Goal: Information Seeking & Learning: Learn about a topic

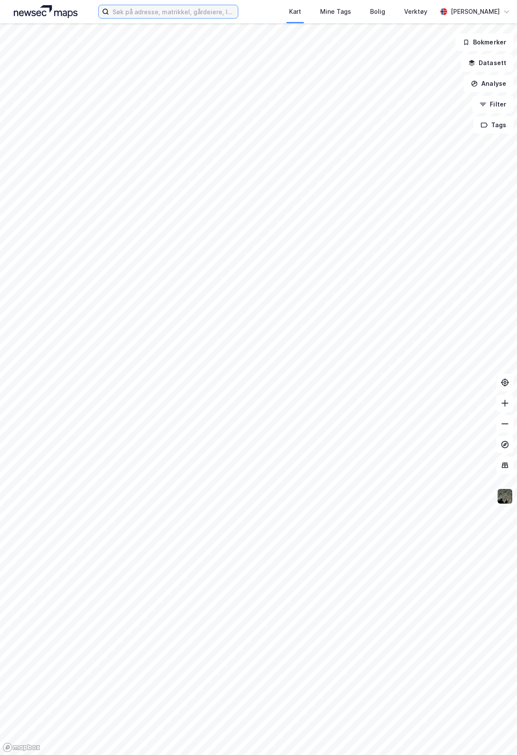
click at [156, 11] on input at bounding box center [173, 11] width 129 height 13
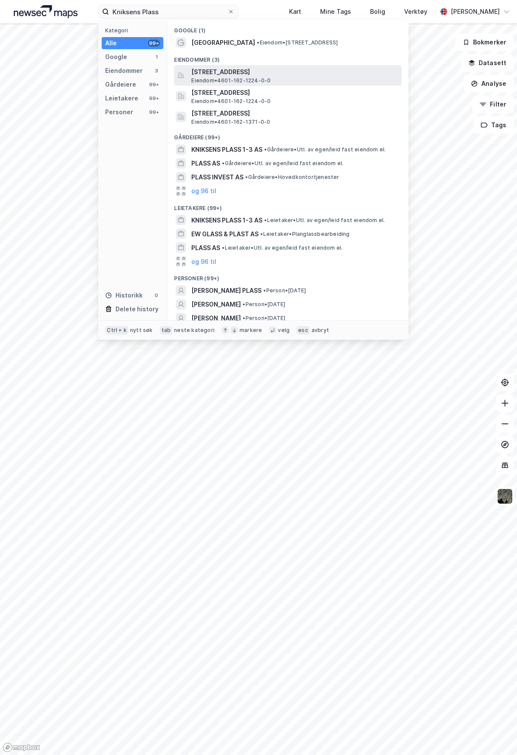
click at [239, 74] on span "[STREET_ADDRESS]" at bounding box center [294, 72] width 207 height 10
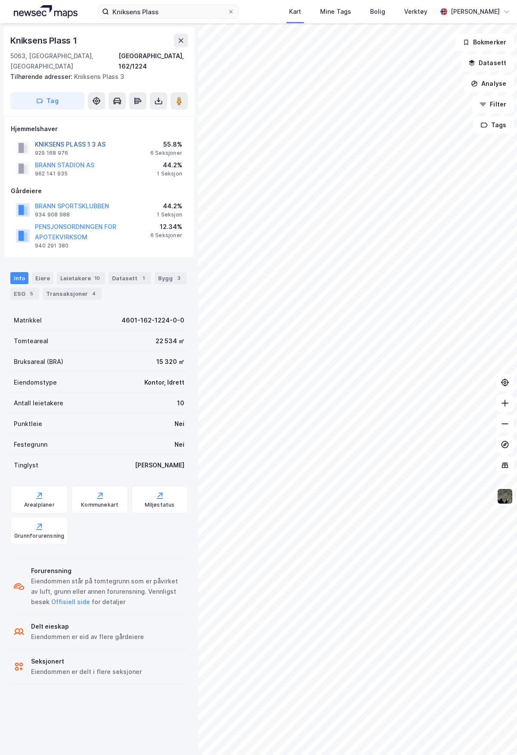
click at [0, 0] on button "KNIKSENS PLASS 1 3 AS" at bounding box center [0, 0] width 0 height 0
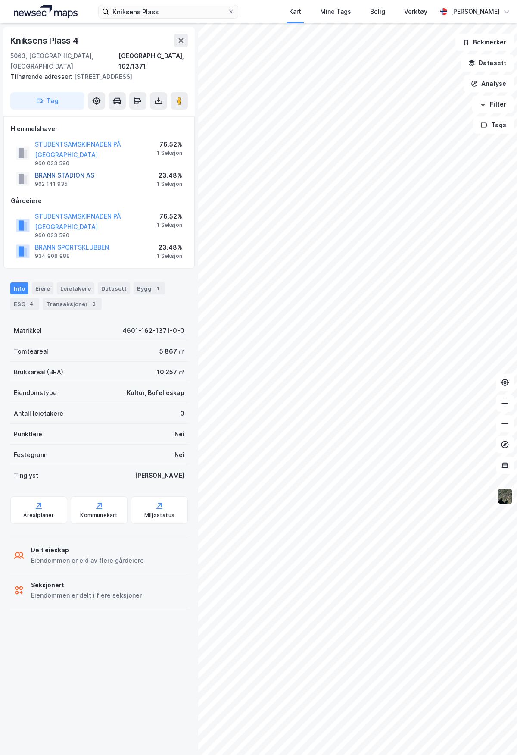
click at [0, 0] on button "BRANN STADION AS" at bounding box center [0, 0] width 0 height 0
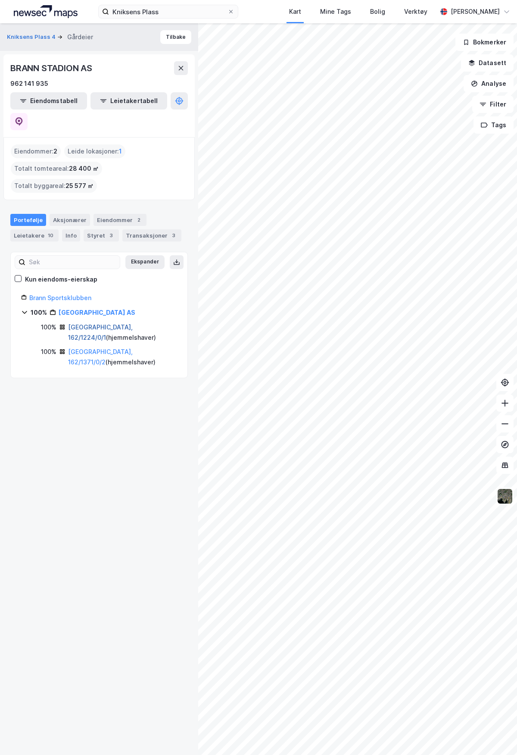
click at [119, 323] on link "[GEOGRAPHIC_DATA], 162/1224/0/1" at bounding box center [100, 332] width 65 height 18
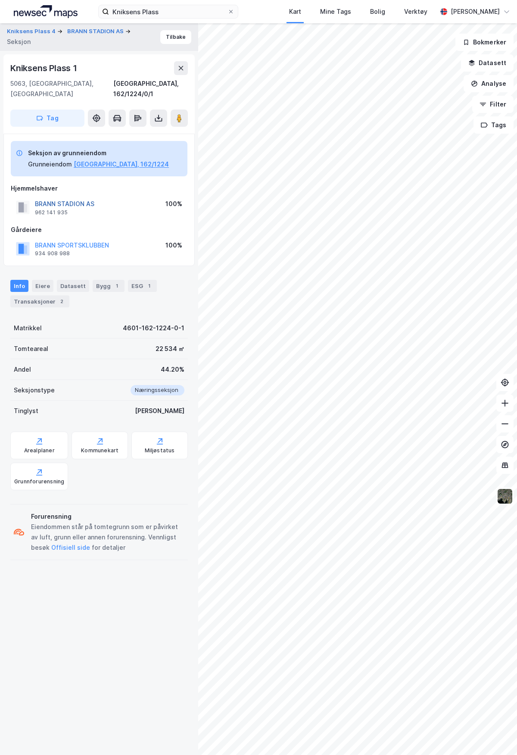
click at [0, 0] on button "BRANN STADION AS" at bounding box center [0, 0] width 0 height 0
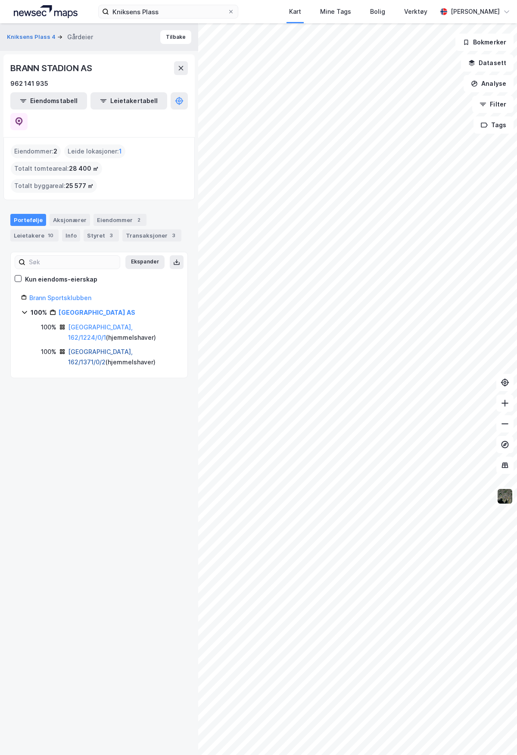
click at [97, 348] on link "[GEOGRAPHIC_DATA], 162/1371/0/2" at bounding box center [100, 357] width 65 height 18
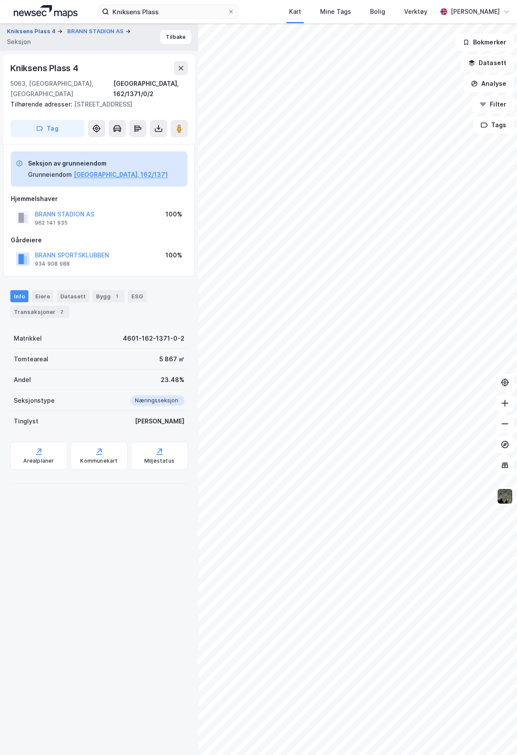
click at [30, 30] on button "Kniksens Plass 4" at bounding box center [32, 31] width 50 height 9
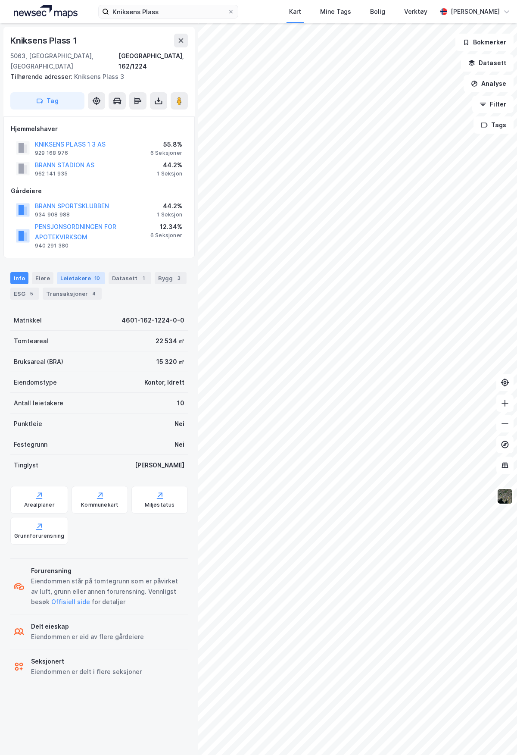
click at [75, 272] on div "Leietakere 10" at bounding box center [81, 278] width 48 height 12
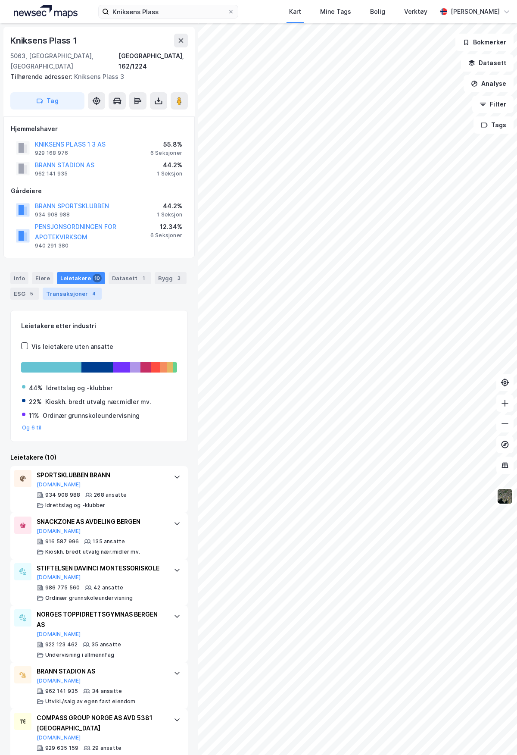
click at [73, 288] on div "Transaksjoner 4" at bounding box center [72, 294] width 59 height 12
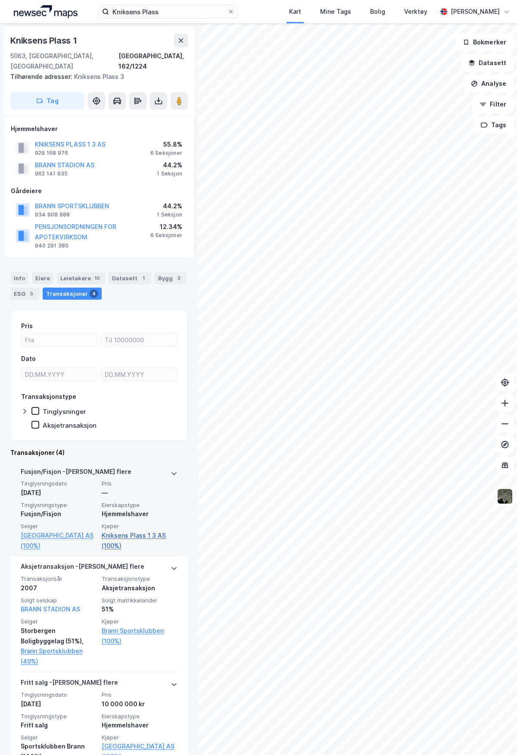
click at [131, 530] on link "Kniksens Plass 1 3 AS (100%)" at bounding box center [140, 540] width 76 height 21
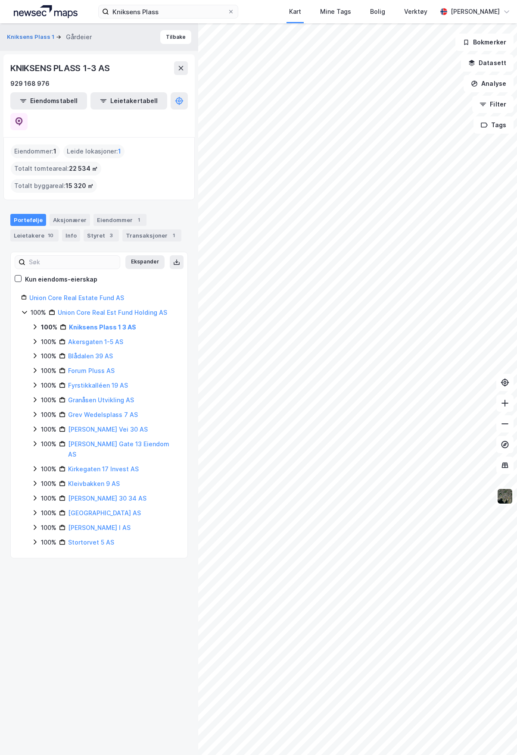
click at [35, 323] on icon at bounding box center [34, 326] width 7 height 7
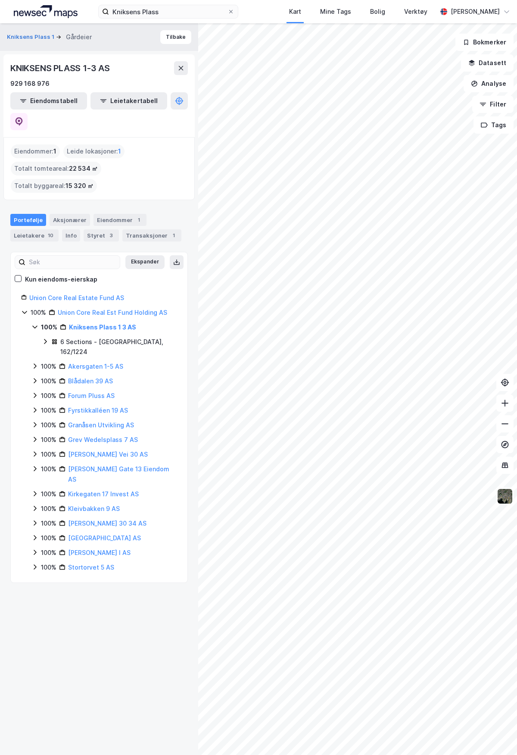
click at [45, 339] on icon at bounding box center [45, 341] width 3 height 5
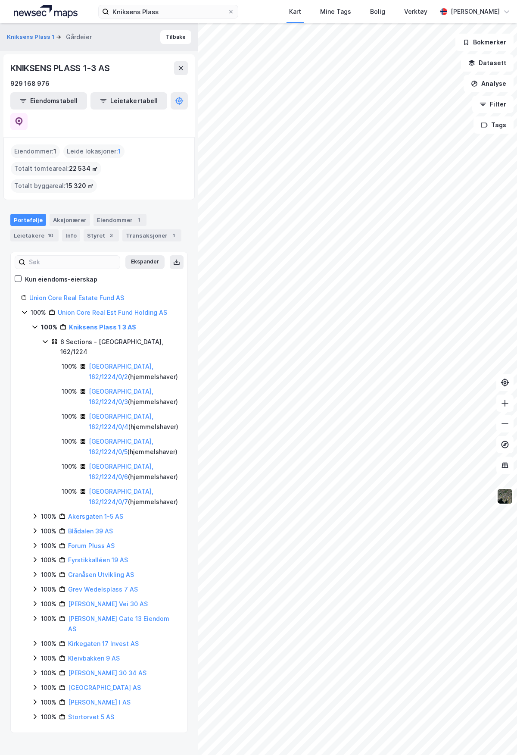
click at [117, 337] on div "6 Sections - [GEOGRAPHIC_DATA], 162/1224" at bounding box center [119, 347] width 118 height 21
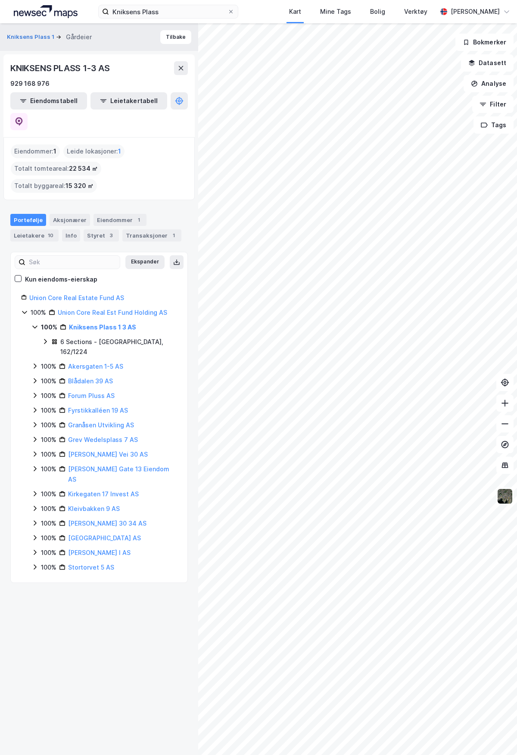
click at [117, 337] on div "6 Sections - [GEOGRAPHIC_DATA], 162/1224" at bounding box center [118, 347] width 117 height 21
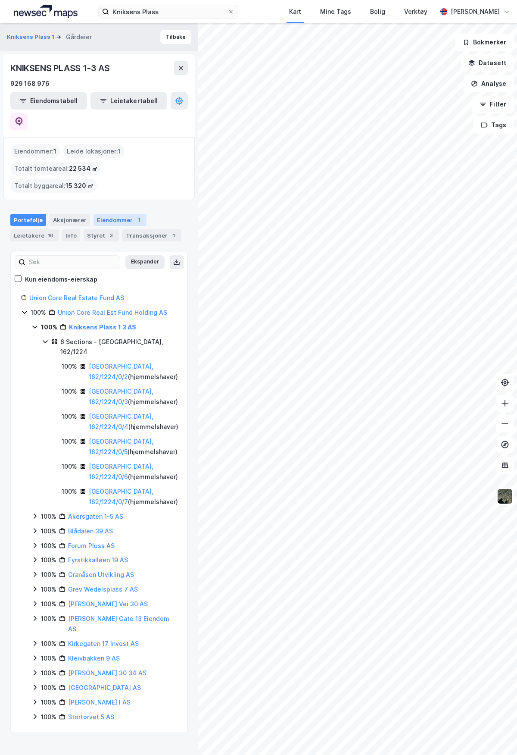
click at [97, 214] on div "Eiendommer 1" at bounding box center [120, 220] width 53 height 12
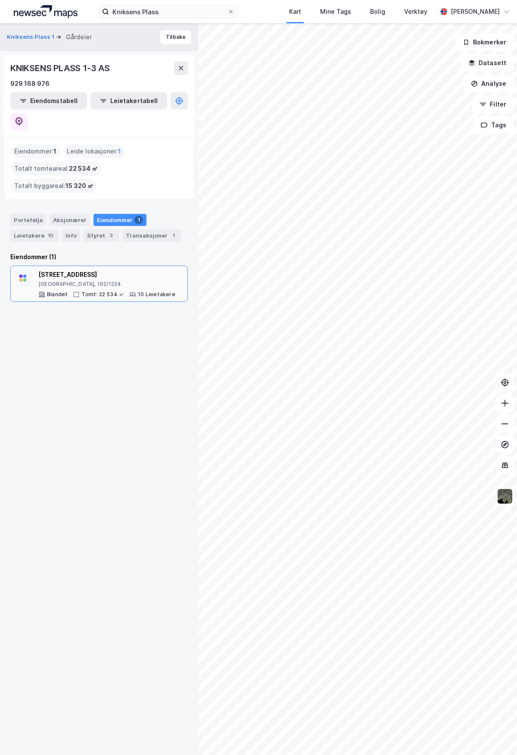
click at [68, 269] on div "[STREET_ADDRESS]" at bounding box center [106, 274] width 137 height 10
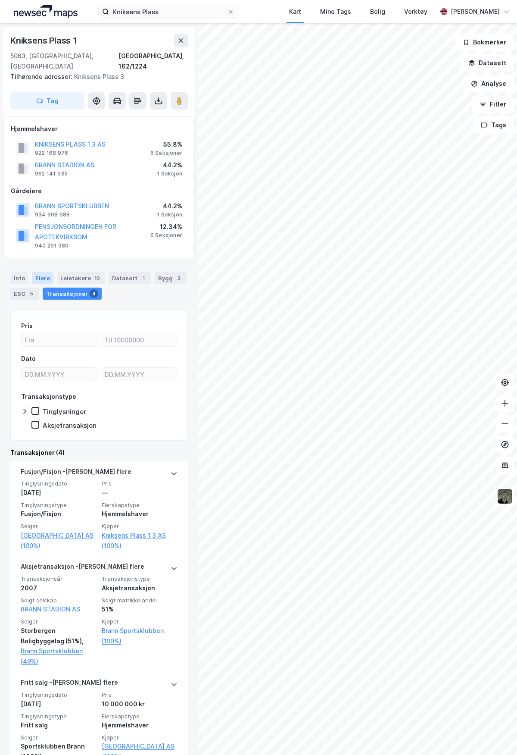
click at [38, 272] on div "Eiere" at bounding box center [43, 278] width 22 height 12
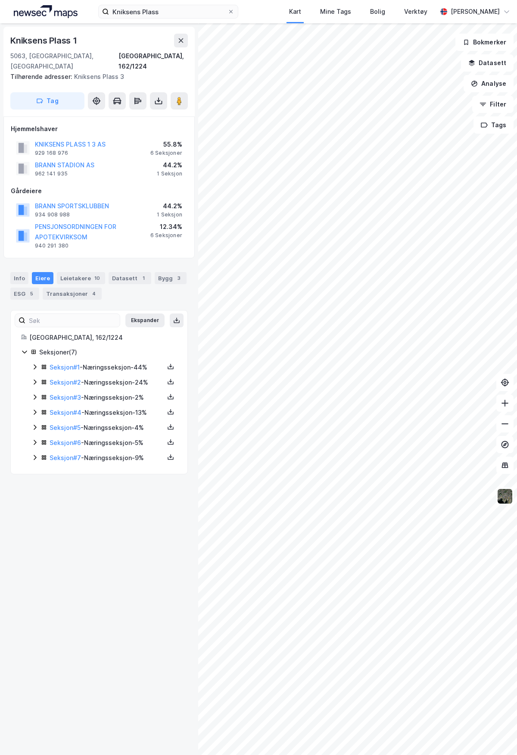
click at [36, 364] on icon at bounding box center [35, 366] width 3 height 5
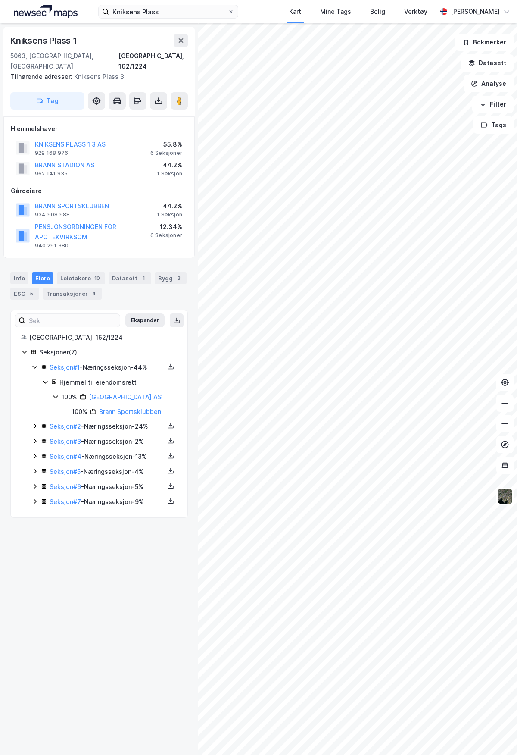
click at [36, 422] on icon at bounding box center [34, 425] width 7 height 7
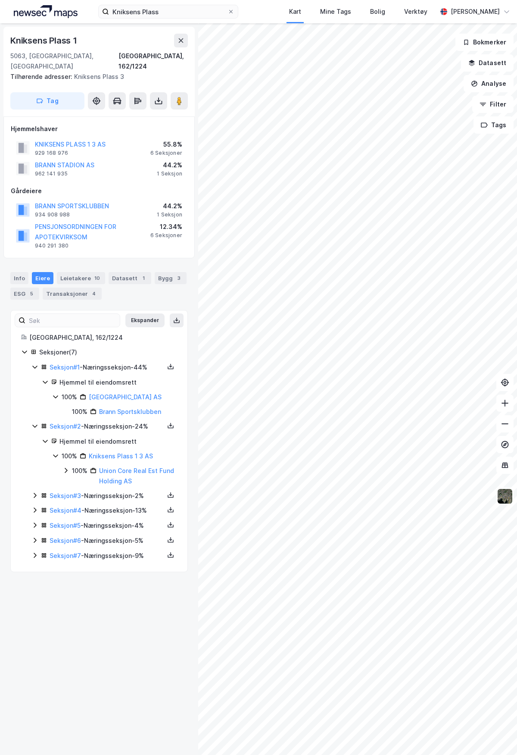
click at [35, 492] on icon at bounding box center [34, 495] width 7 height 7
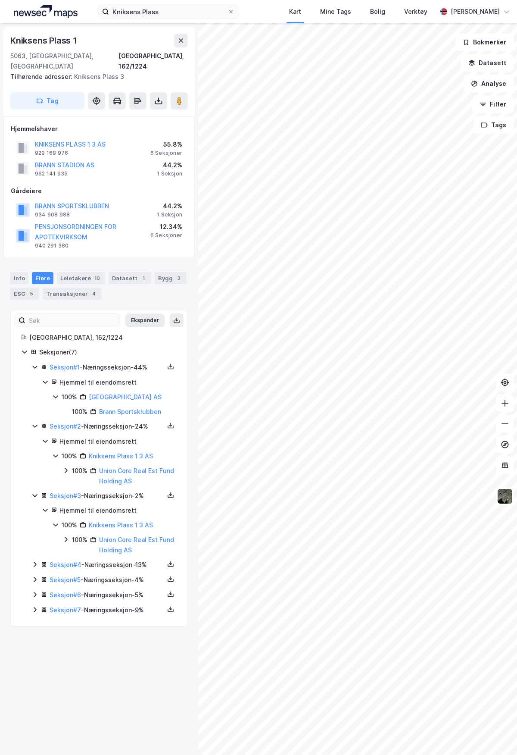
click at [37, 561] on icon at bounding box center [34, 564] width 7 height 7
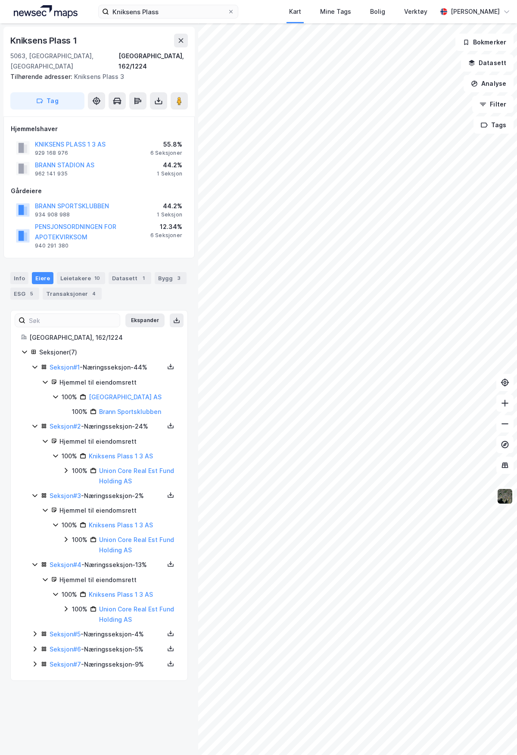
click at [34, 630] on icon at bounding box center [34, 633] width 7 height 7
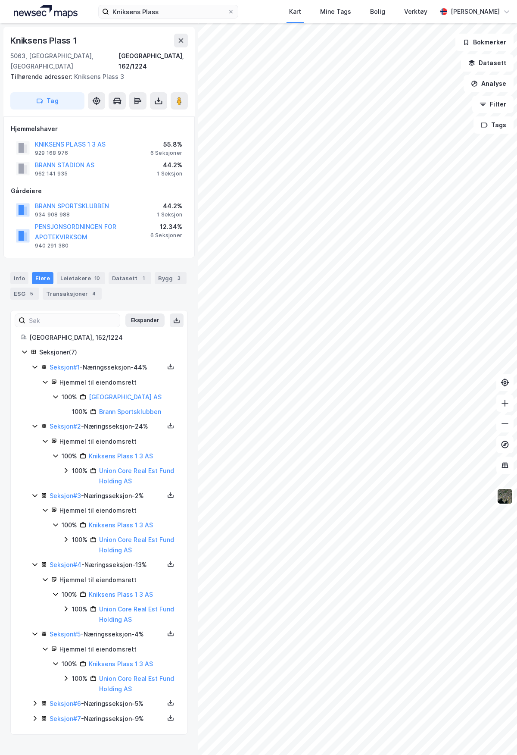
click at [36, 700] on icon at bounding box center [34, 703] width 7 height 7
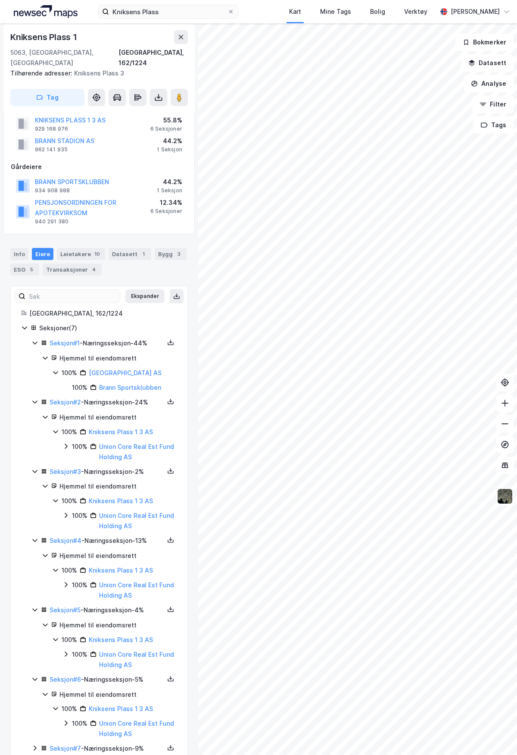
scroll to position [34, 0]
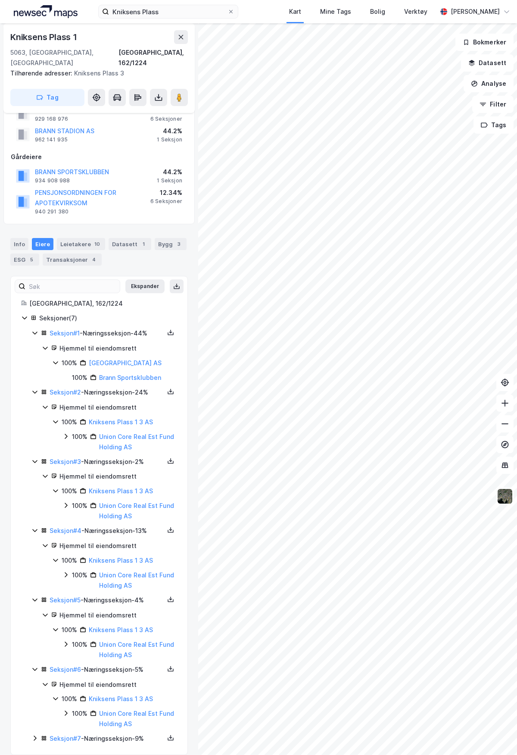
click at [34, 735] on icon at bounding box center [34, 738] width 7 height 7
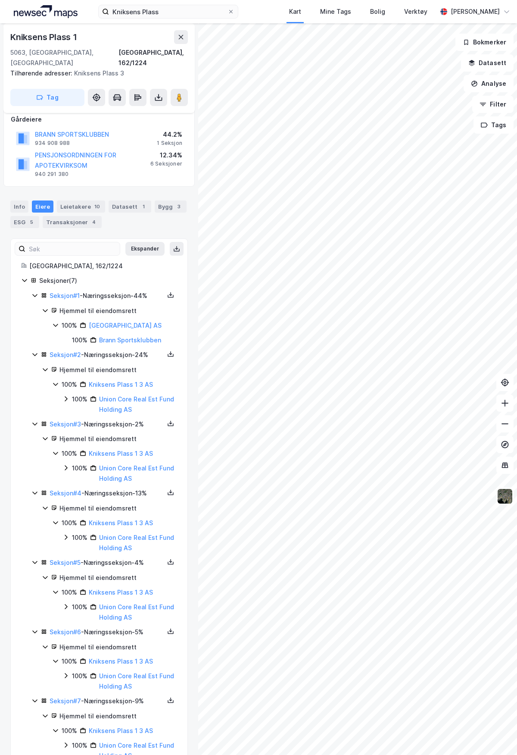
scroll to position [88, 0]
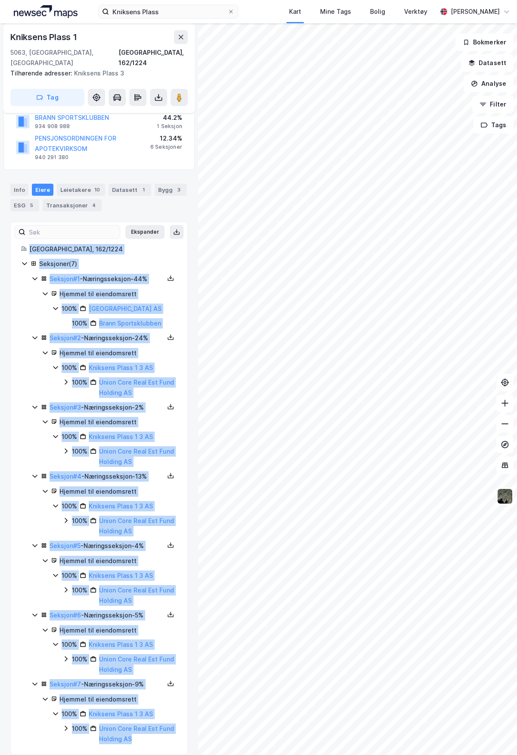
drag, startPoint x: 18, startPoint y: 235, endPoint x: 169, endPoint y: 741, distance: 528.5
click at [169, 741] on div "Ekspander Bergen, 162/1224 Seksjoner ( 7 ) Seksjon # 1 - Næringsseksjon - 44% H…" at bounding box center [99, 488] width 178 height 533
copy div "[GEOGRAPHIC_DATA], 162/1224 Seksjoner ( 7 ) Seksjon # 1 - Næringsseksjon - 44% …"
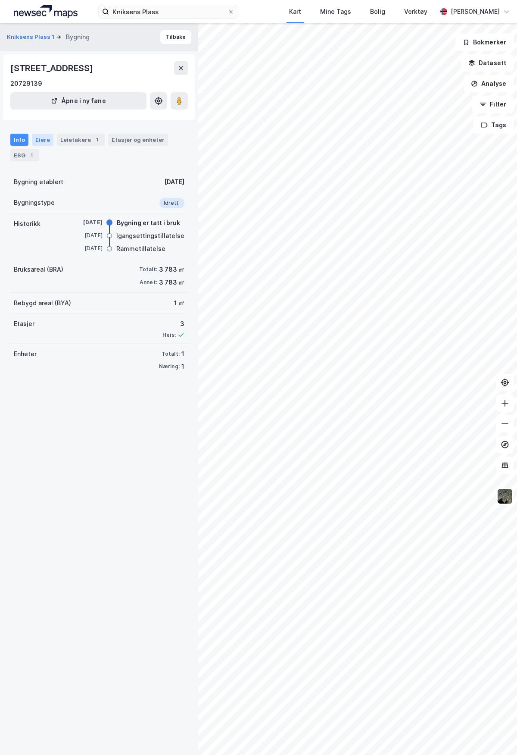
click at [41, 141] on div "Eiere" at bounding box center [43, 140] width 22 height 12
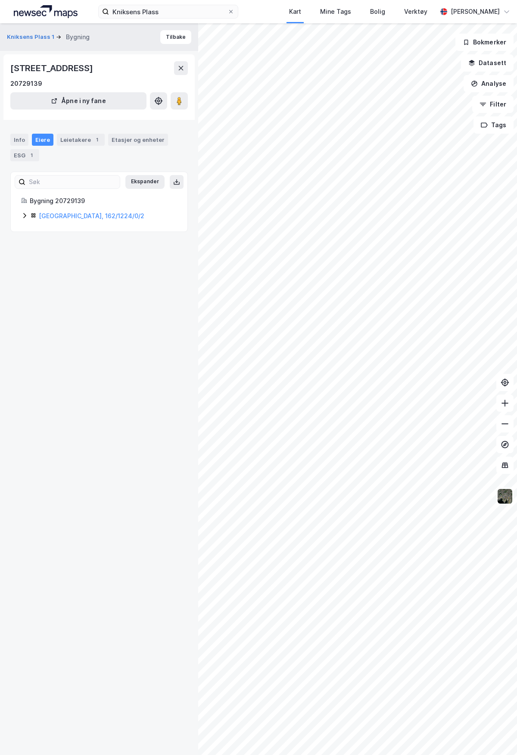
click at [26, 216] on icon at bounding box center [24, 215] width 7 height 7
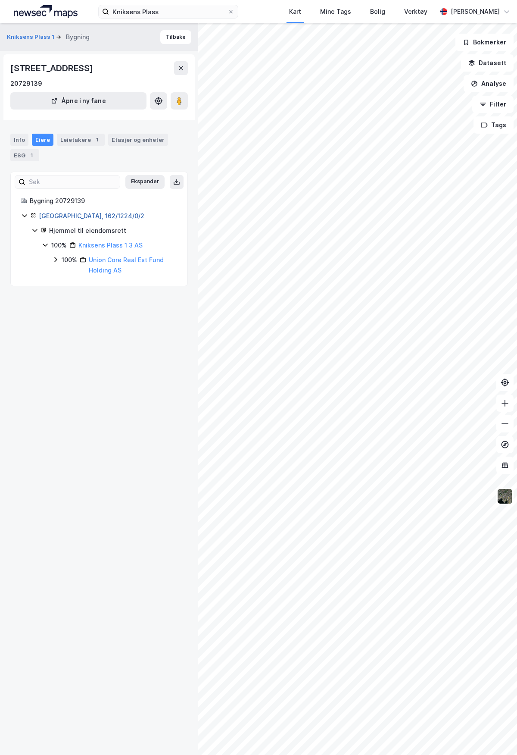
click at [83, 215] on link "[GEOGRAPHIC_DATA], 162/1224/0/2" at bounding box center [92, 215] width 106 height 7
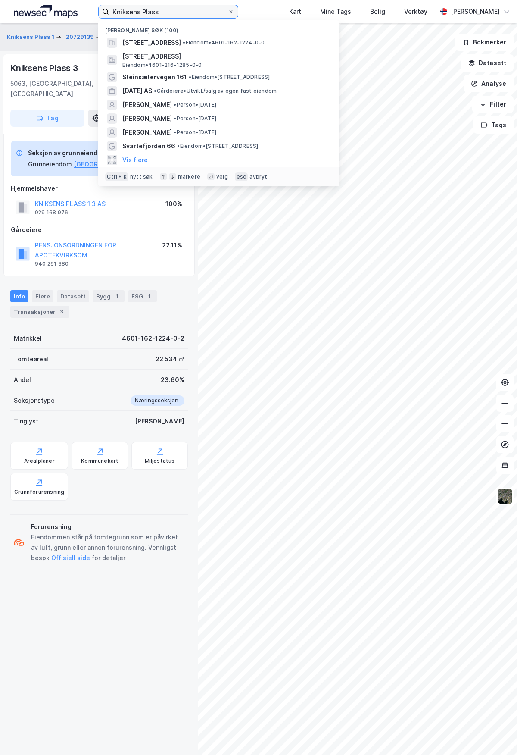
drag, startPoint x: 164, startPoint y: 10, endPoint x: 95, endPoint y: 19, distance: 69.6
click at [95, 19] on div "Kniksens Plass Nylige søk (100) [STREET_ADDRESS] • Eiendom • 4601-162-1224-0-0 …" at bounding box center [258, 11] width 517 height 23
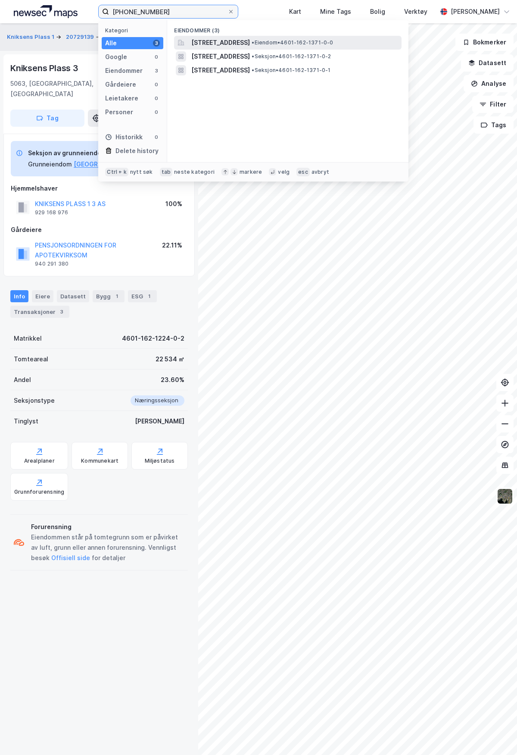
type input "[PHONE_NUMBER]"
click at [250, 43] on span "[STREET_ADDRESS]" at bounding box center [220, 43] width 59 height 10
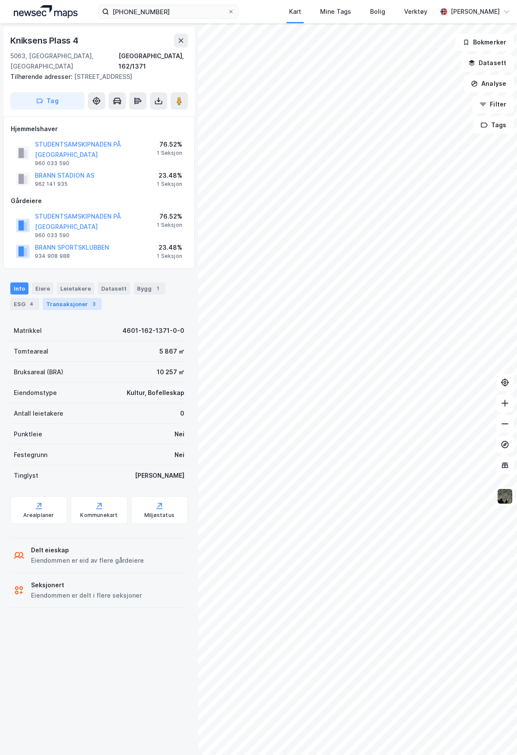
click at [70, 308] on div "Transaksjoner 3" at bounding box center [72, 304] width 59 height 12
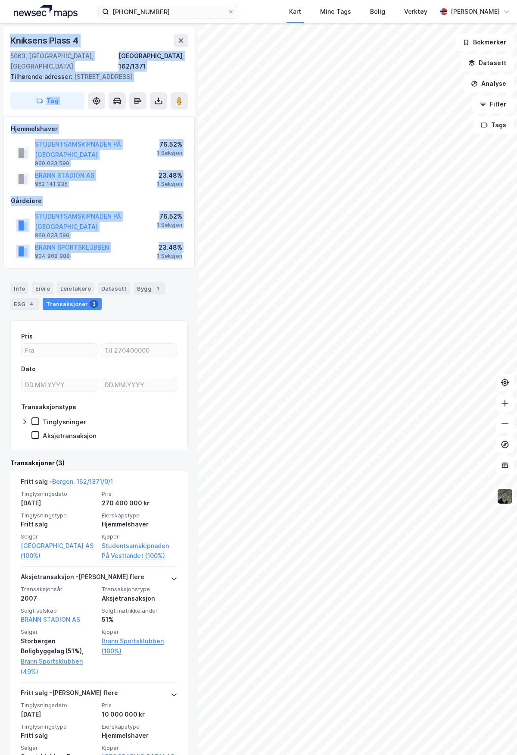
drag, startPoint x: 9, startPoint y: 38, endPoint x: 185, endPoint y: 256, distance: 280.8
click at [185, 256] on div "[STREET_ADDRESS], 162/1371 Tilhørende adresser: [STREET_ADDRESS], [STREET_ADDRE…" at bounding box center [99, 389] width 198 height 732
copy div "[STREET_ADDRESS], 162/1371 Tilhørende adresser: [STREET_ADDRESS][GEOGRAPHIC_DAT…"
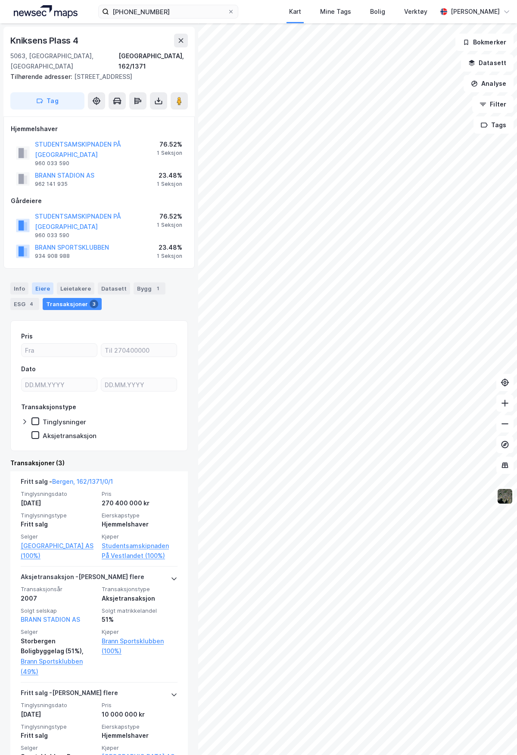
click at [40, 290] on div "Eiere" at bounding box center [43, 288] width 22 height 12
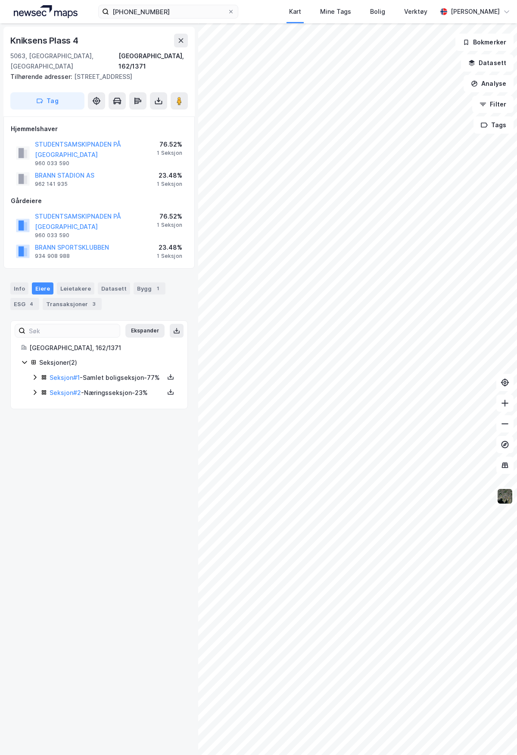
click at [35, 377] on icon at bounding box center [34, 377] width 7 height 7
click at [36, 435] on icon at bounding box center [34, 431] width 7 height 7
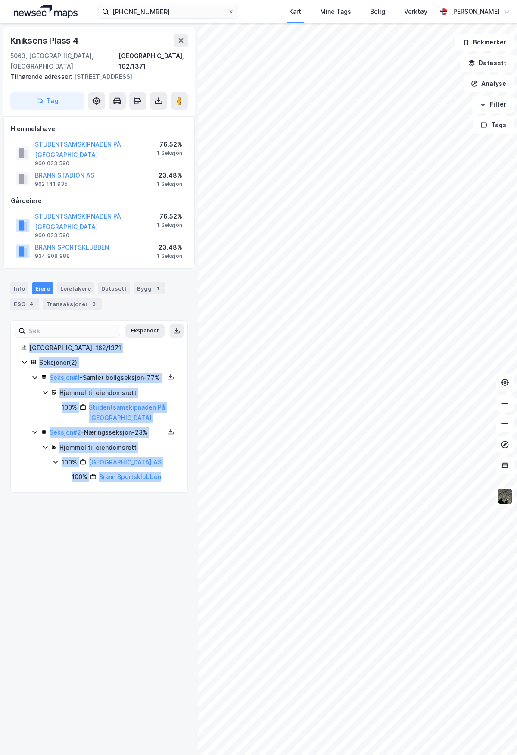
drag, startPoint x: 14, startPoint y: 346, endPoint x: 143, endPoint y: 507, distance: 206.1
click at [143, 506] on div "[STREET_ADDRESS], 162/1371 Tilhørende adresser: [STREET_ADDRESS], [STREET_ADDRE…" at bounding box center [99, 389] width 198 height 732
copy div "[GEOGRAPHIC_DATA], 162/1371 Seksjoner ( 2 ) Seksjon # 1 - Samlet boligseksjon -…"
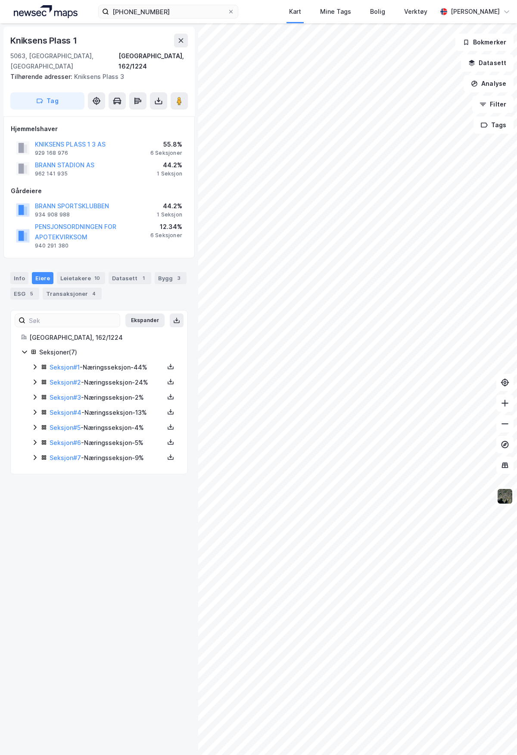
click at [73, 72] on div "Tilhørende adresser: [STREET_ADDRESS]" at bounding box center [95, 77] width 171 height 10
